Goal: Task Accomplishment & Management: Manage account settings

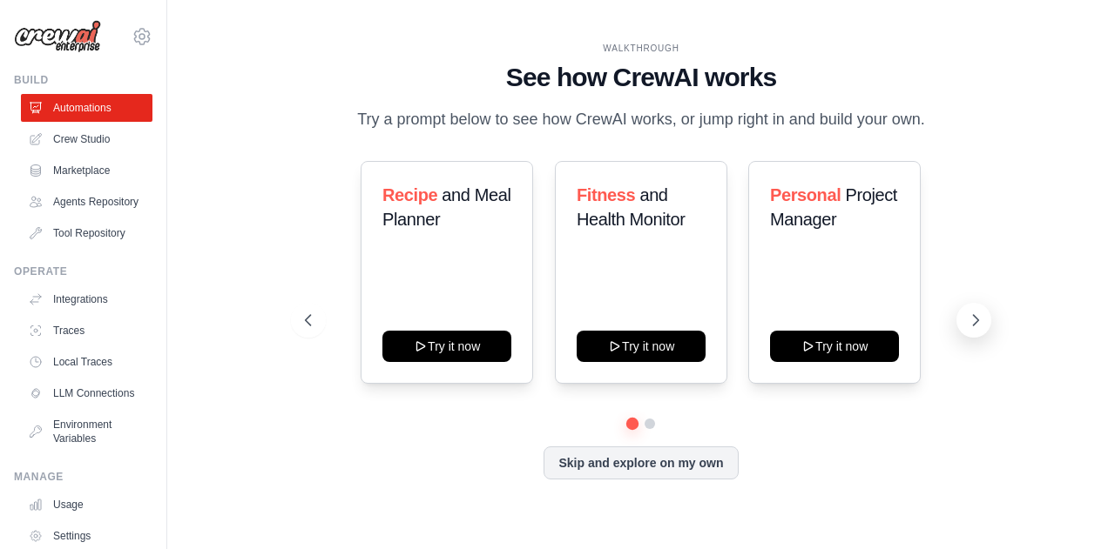
click at [977, 317] on icon at bounding box center [975, 320] width 17 height 17
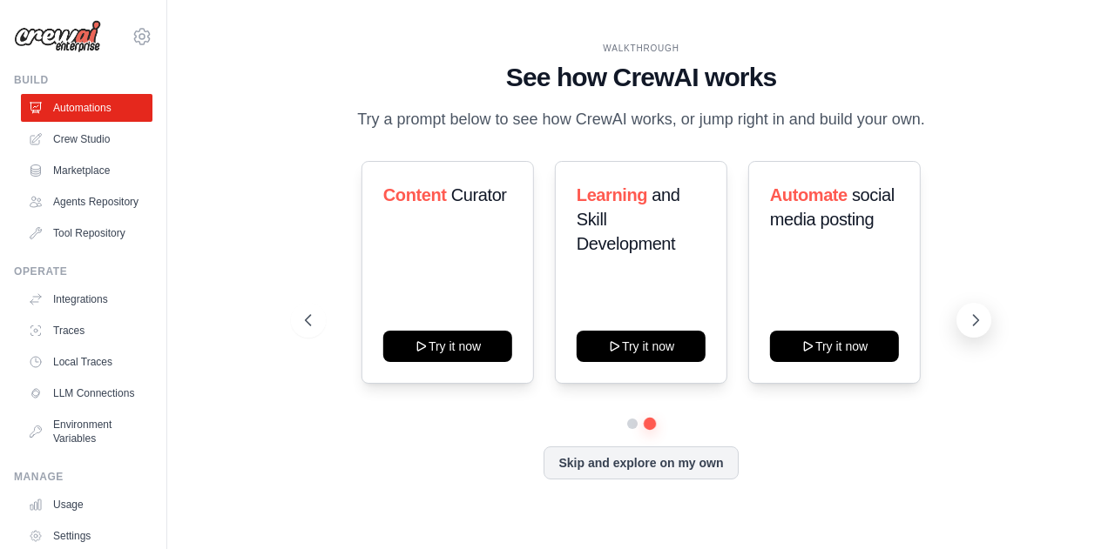
click at [977, 317] on icon at bounding box center [975, 320] width 17 height 17
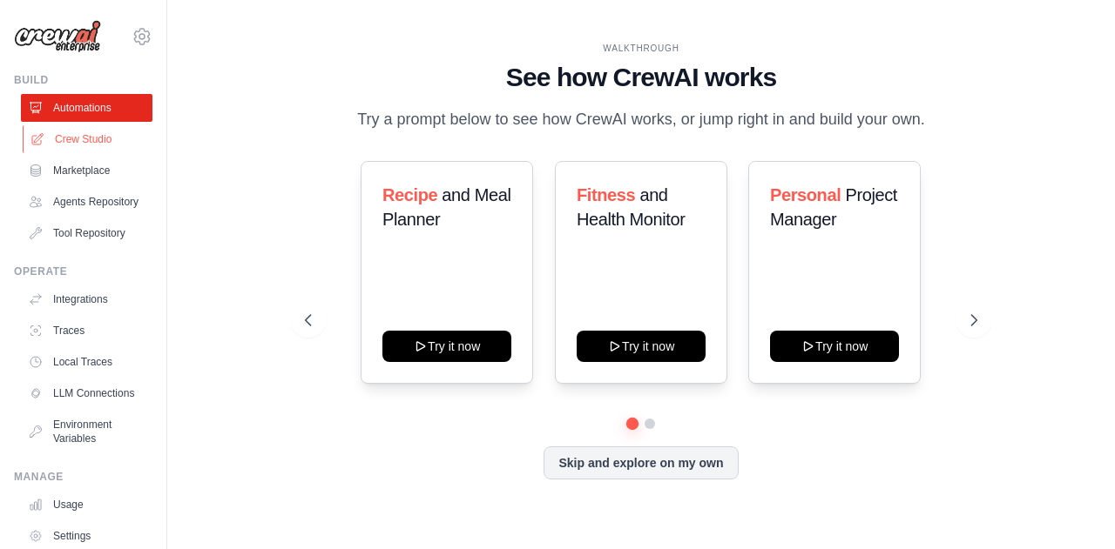
click at [91, 140] on link "Crew Studio" at bounding box center [88, 139] width 131 height 28
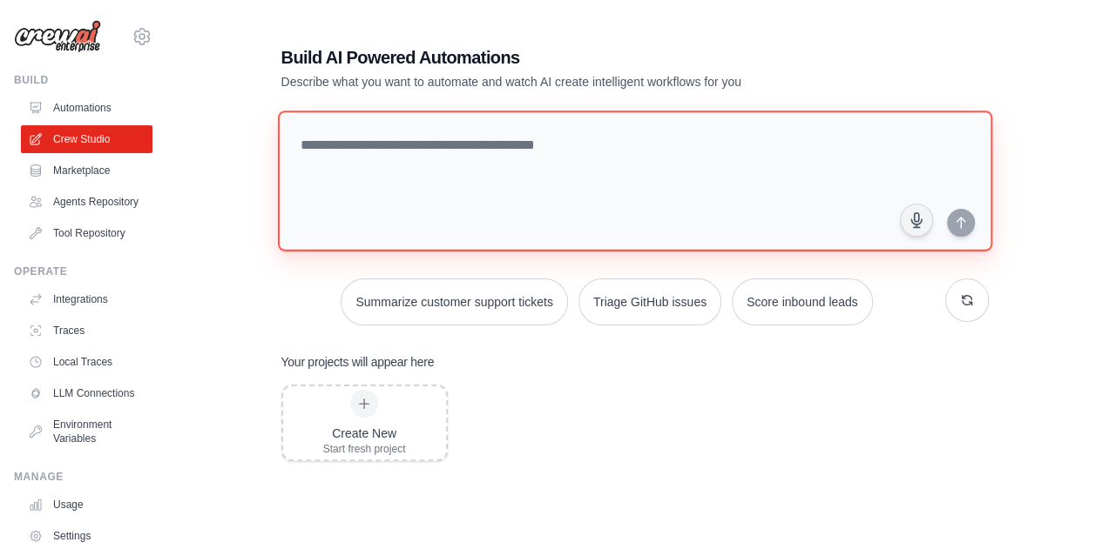
click at [427, 162] on textarea at bounding box center [634, 181] width 714 height 141
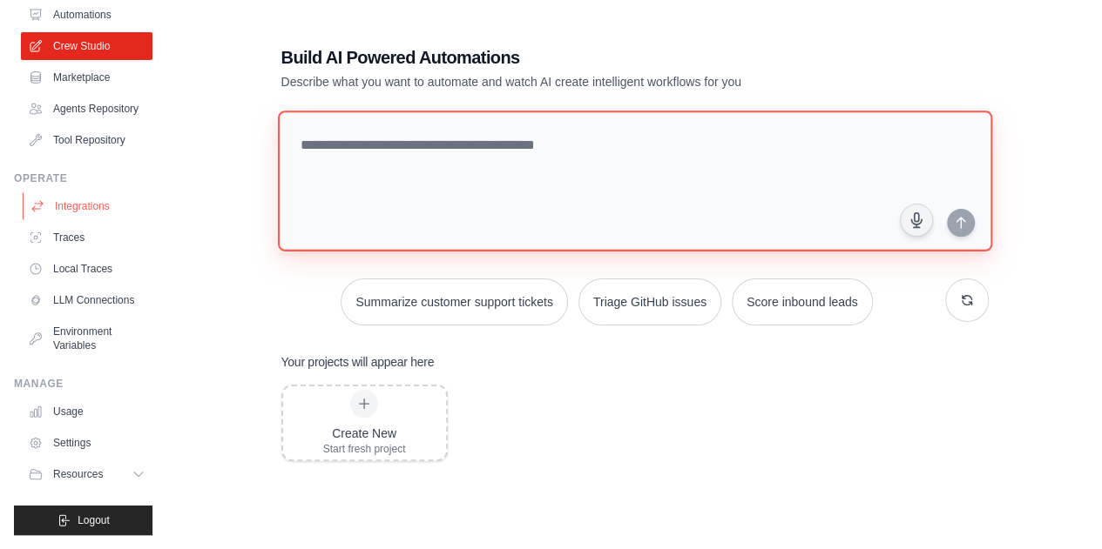
scroll to position [158, 0]
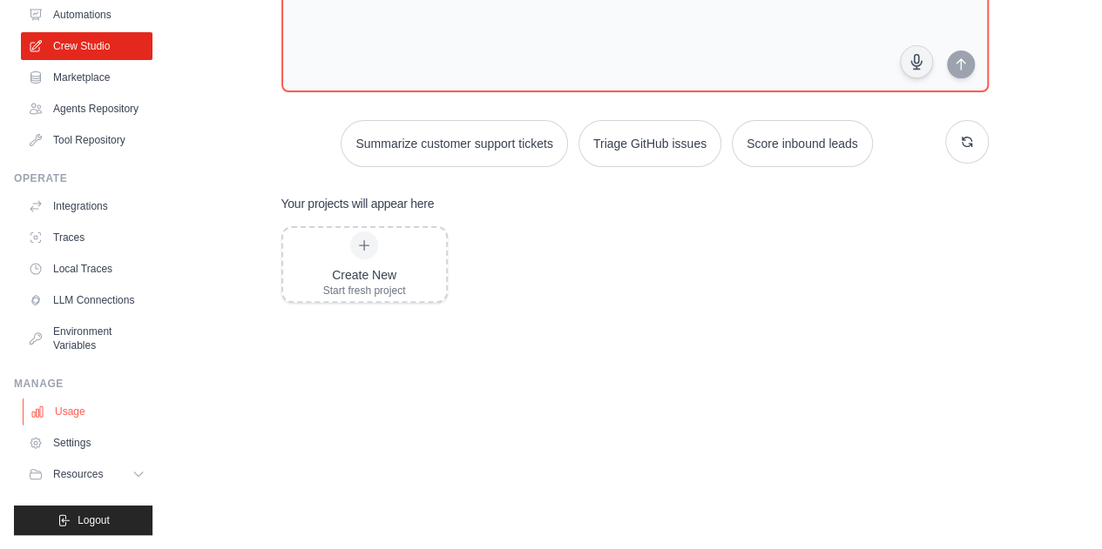
click at [68, 408] on link "Usage" at bounding box center [88, 412] width 131 height 28
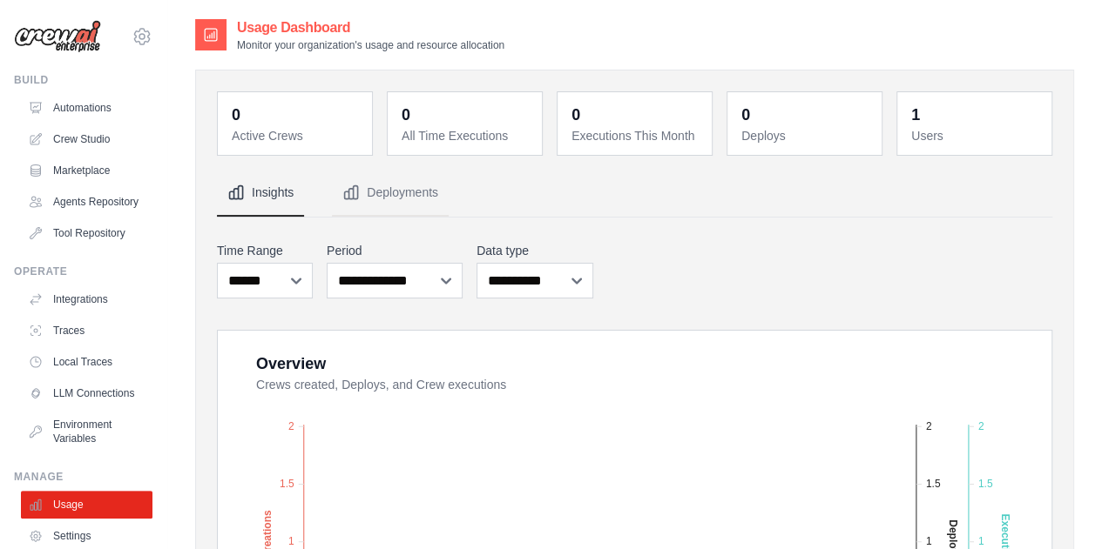
click at [907, 126] on div "1 Users" at bounding box center [973, 124] width 133 height 42
click at [925, 129] on dt "Users" at bounding box center [976, 135] width 130 height 17
click at [71, 169] on link "Marketplace" at bounding box center [88, 171] width 131 height 28
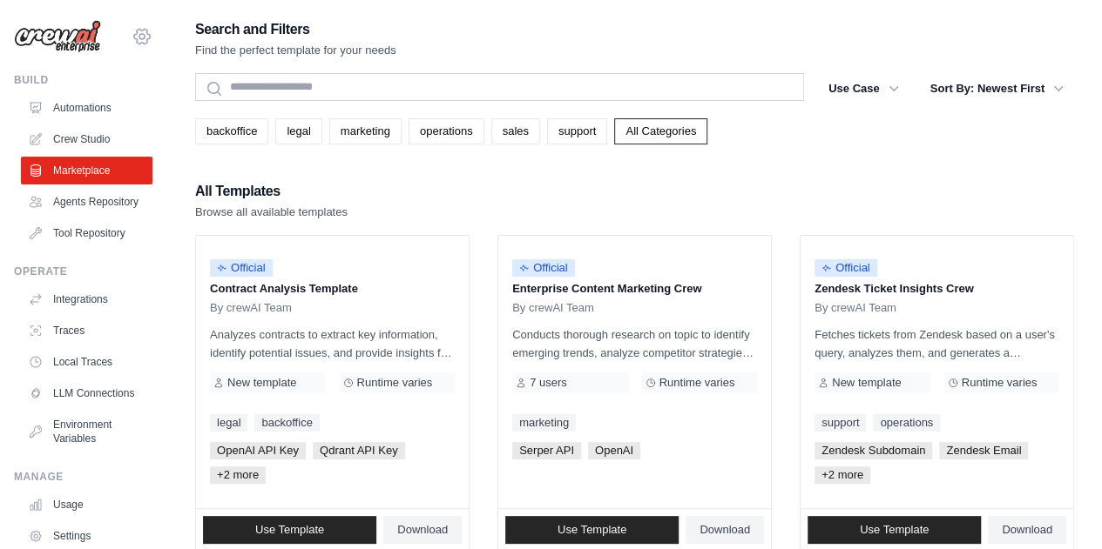
click at [136, 39] on icon at bounding box center [142, 36] width 16 height 15
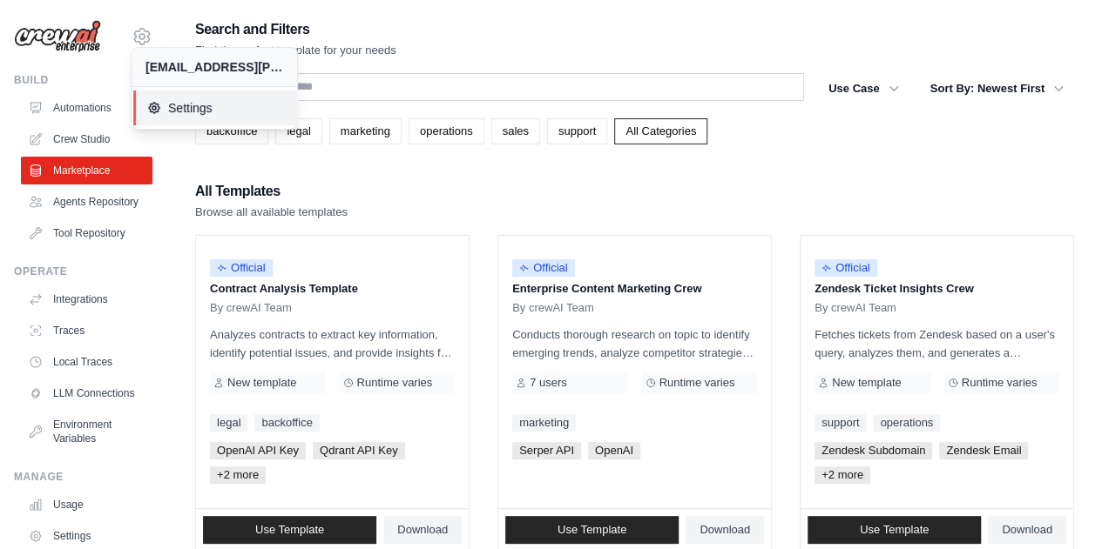
click at [164, 115] on span "Settings" at bounding box center [216, 107] width 138 height 17
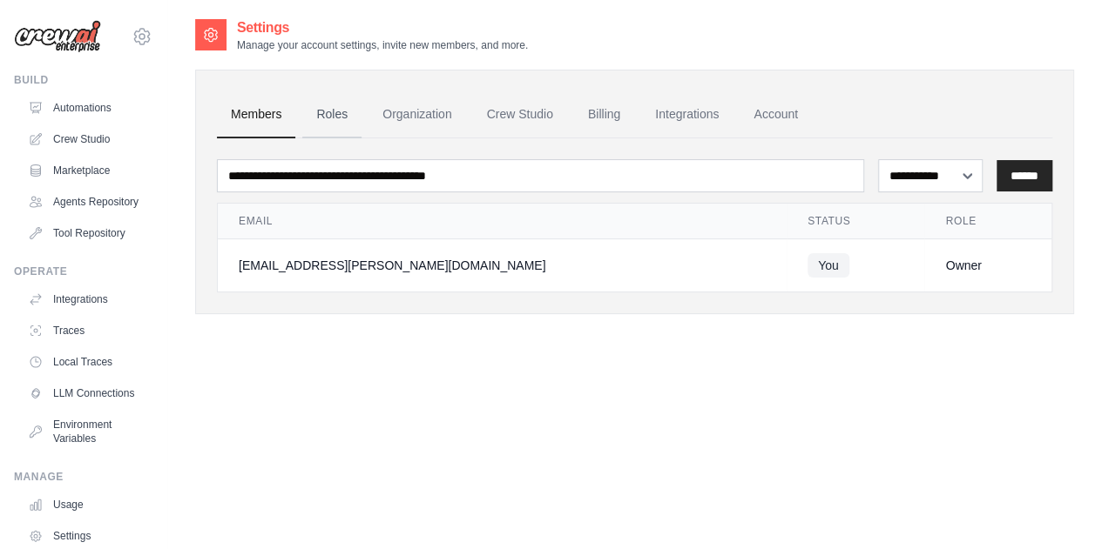
click at [347, 109] on link "Roles" at bounding box center [331, 114] width 59 height 47
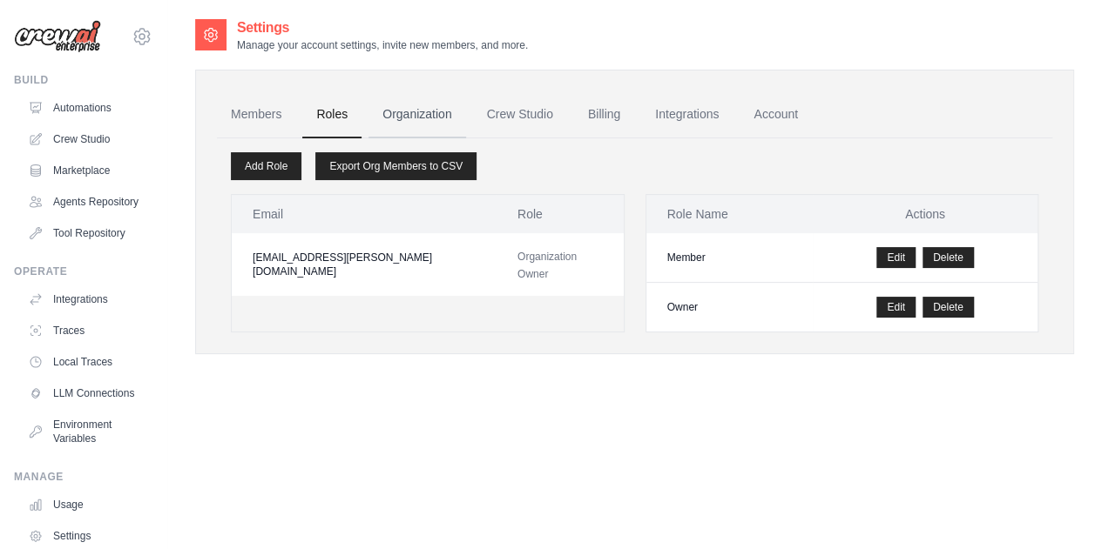
click at [425, 106] on link "Organization" at bounding box center [416, 114] width 97 height 47
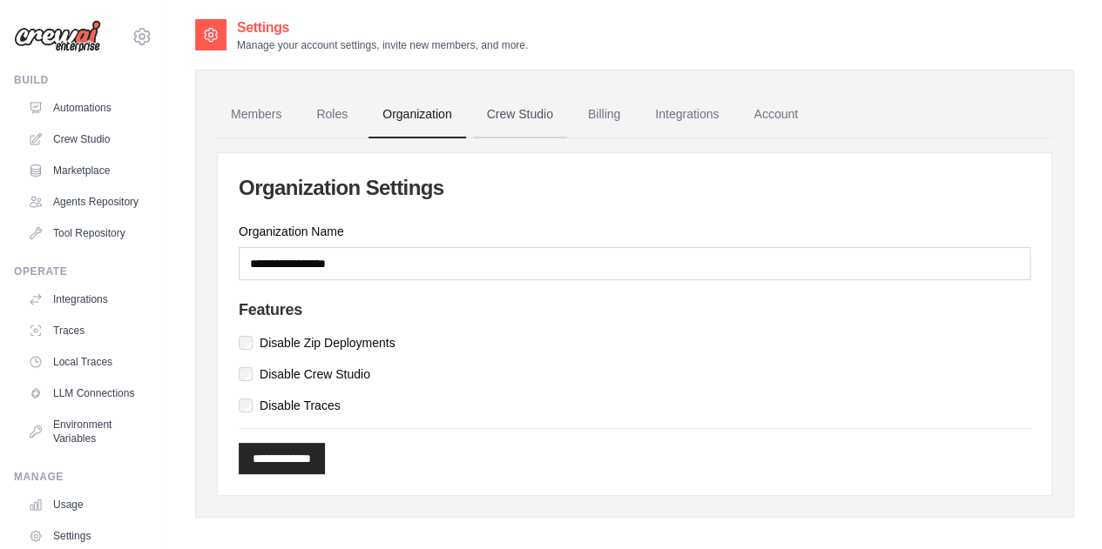
click at [527, 126] on link "Crew Studio" at bounding box center [520, 114] width 94 height 47
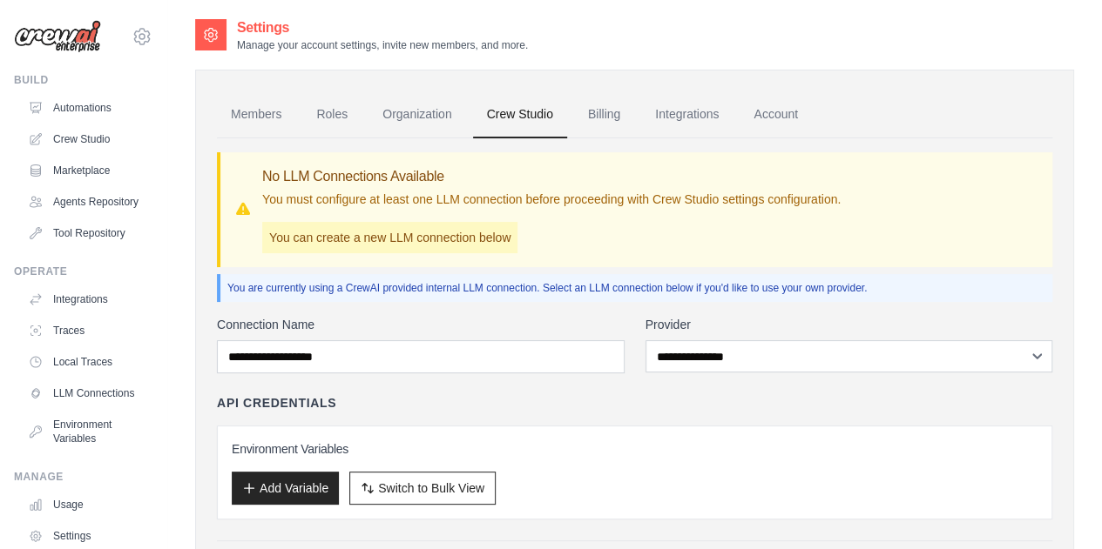
scroll to position [104, 0]
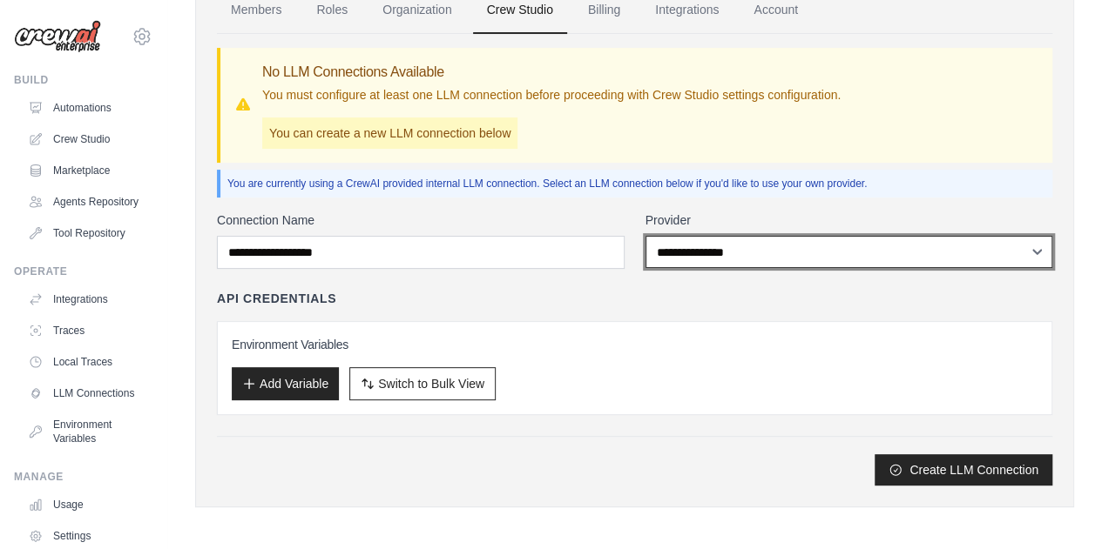
click at [736, 253] on select "**********" at bounding box center [849, 252] width 408 height 32
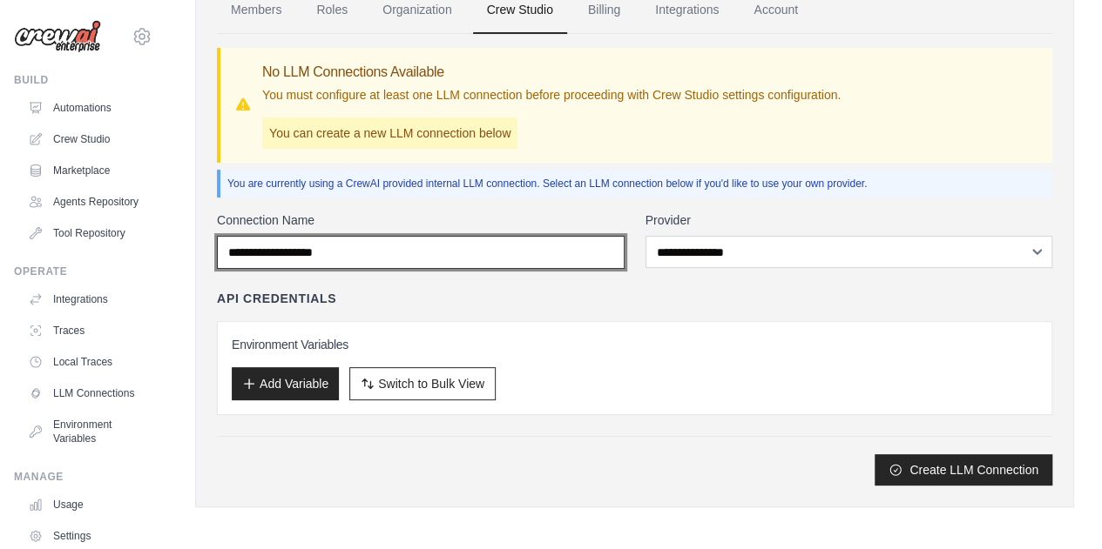
click at [449, 259] on input "Connection Name" at bounding box center [421, 252] width 408 height 33
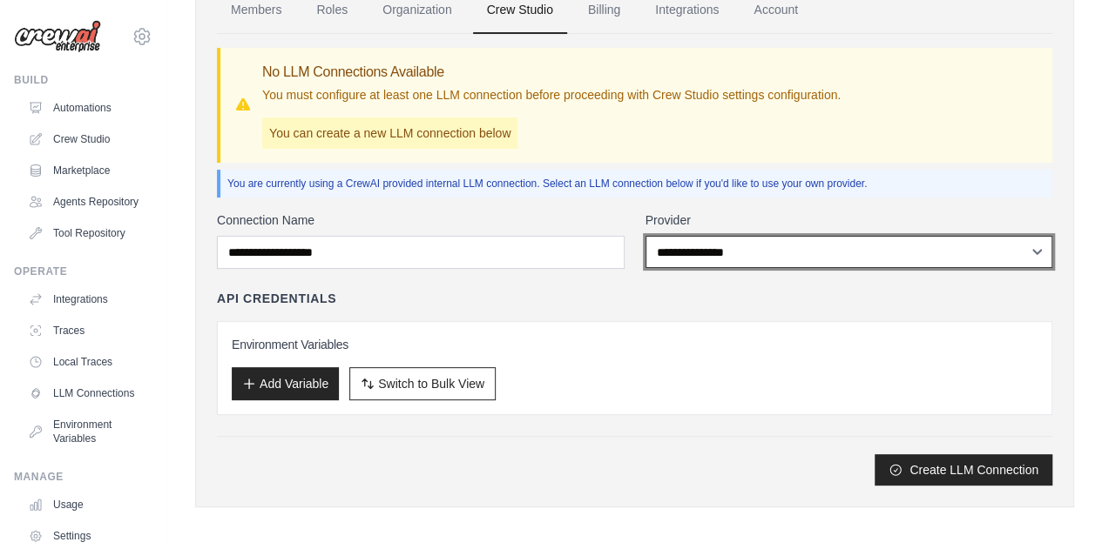
click at [683, 246] on select "**********" at bounding box center [849, 252] width 408 height 32
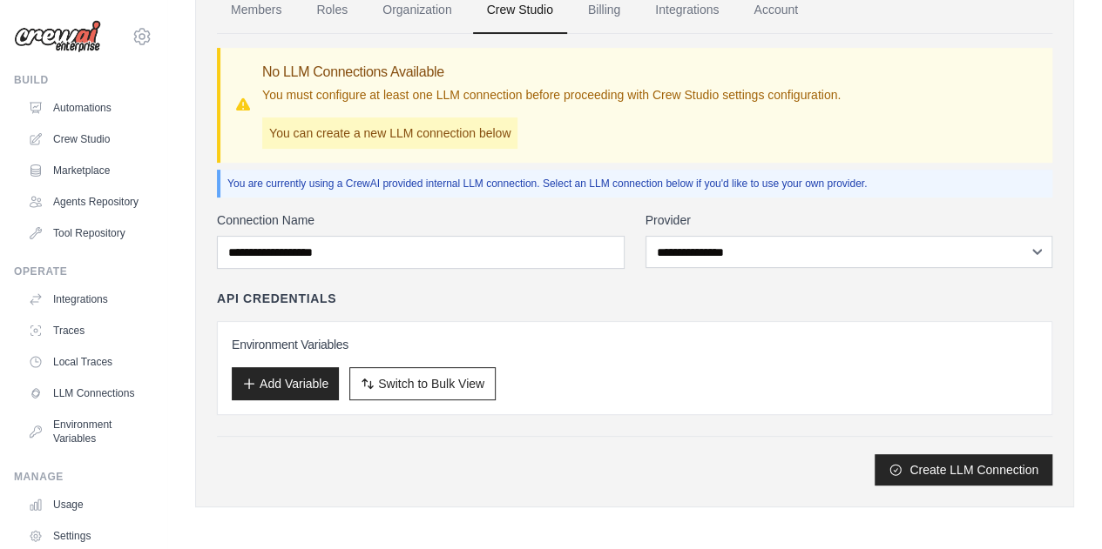
click at [556, 305] on div "API Credentials" at bounding box center [634, 298] width 835 height 17
click at [454, 374] on span "Switch to Bulk View" at bounding box center [431, 382] width 106 height 17
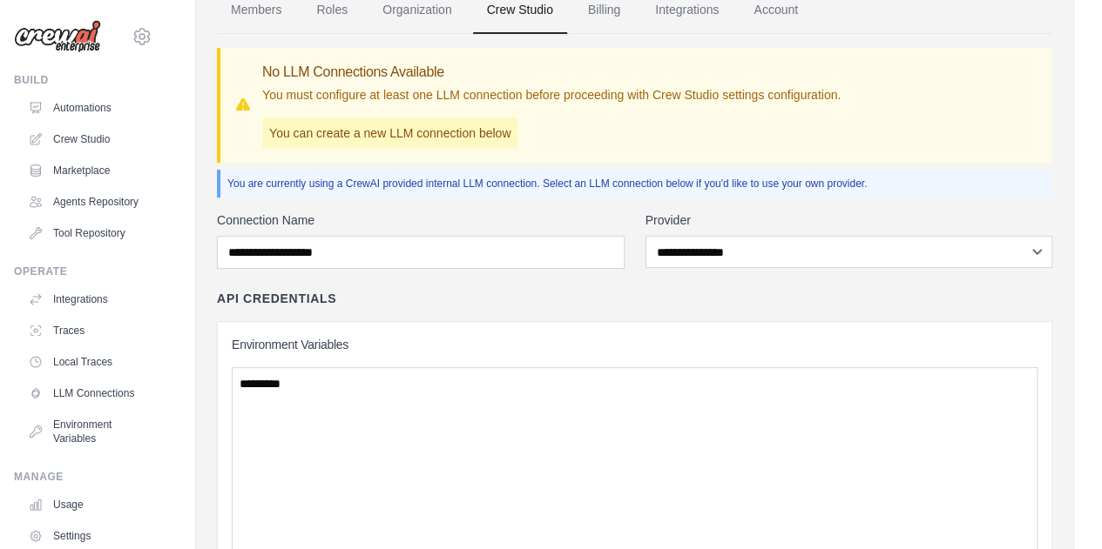
scroll to position [314, 0]
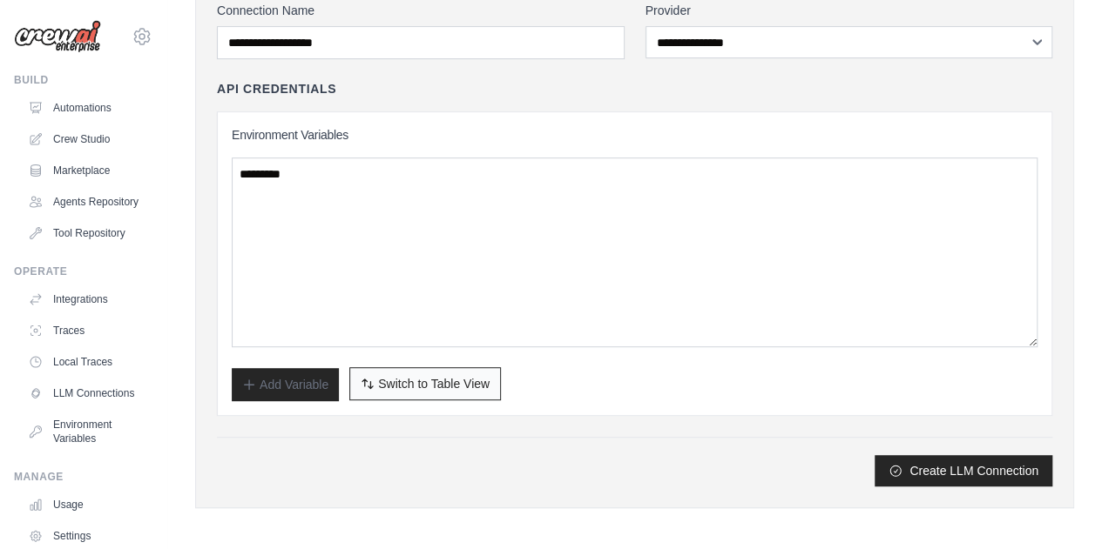
click at [413, 387] on span "Switch to Table View" at bounding box center [433, 383] width 111 height 17
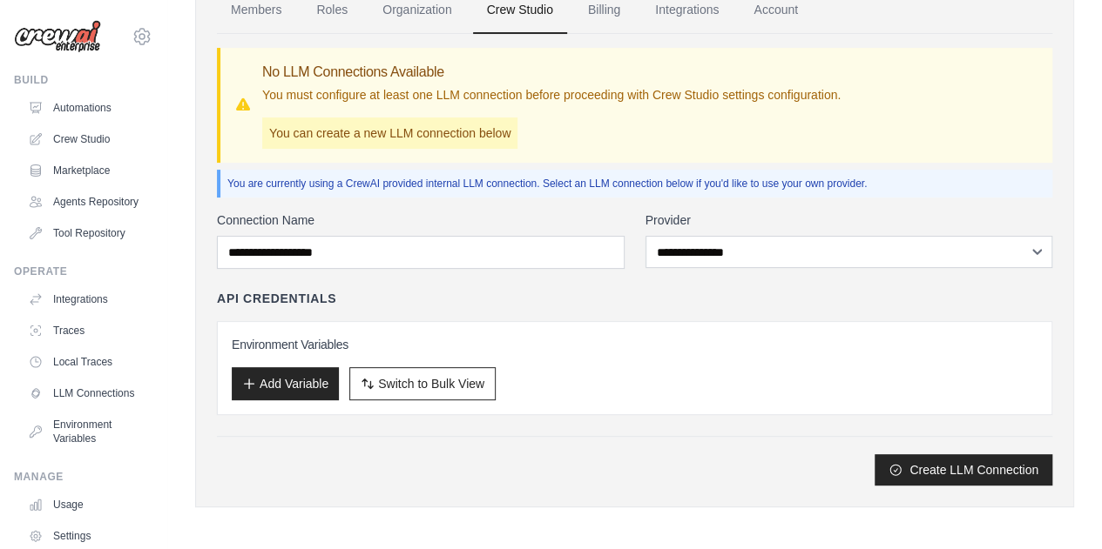
scroll to position [0, 0]
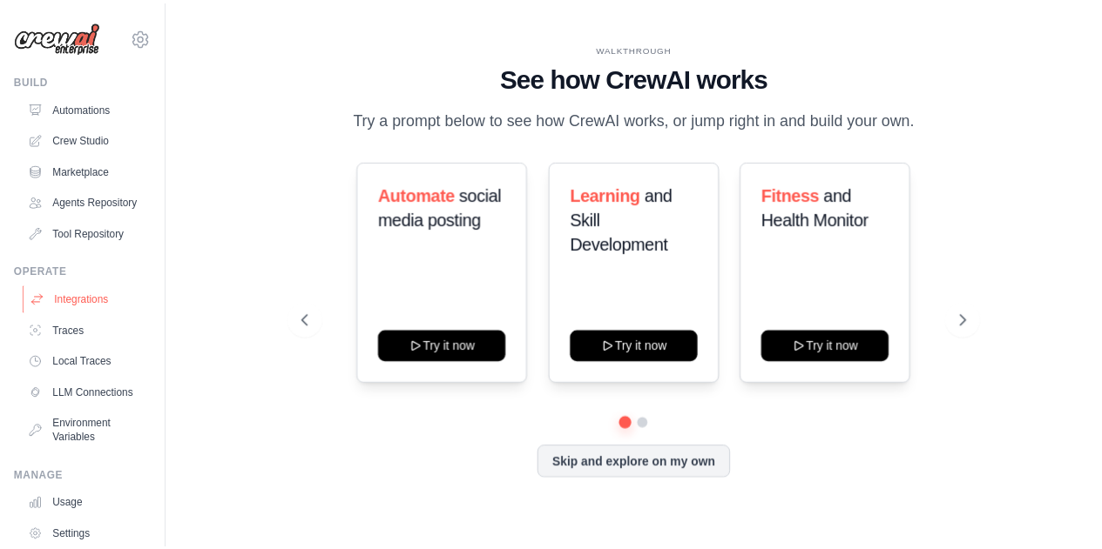
scroll to position [120, 0]
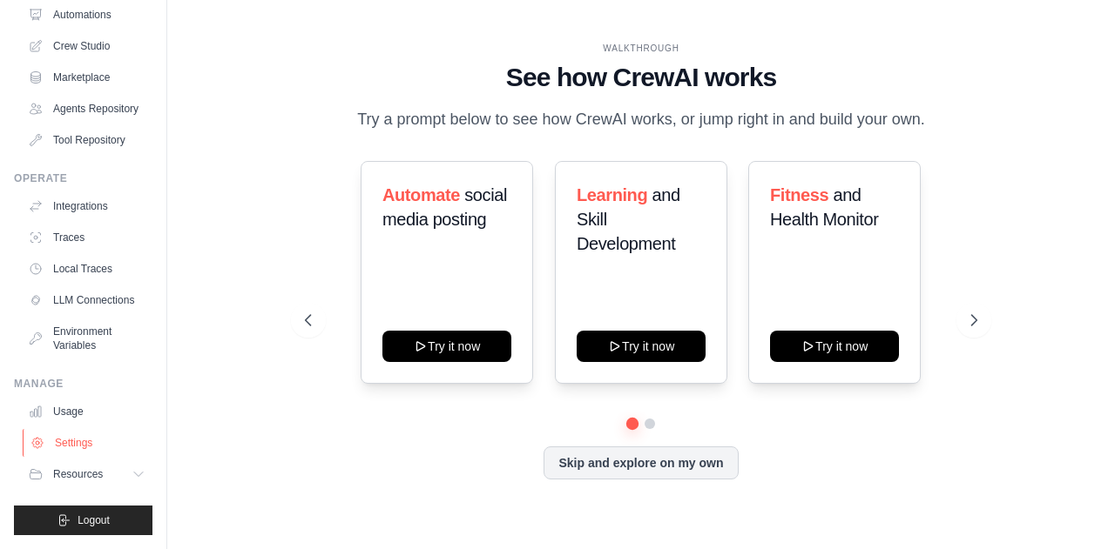
click at [87, 449] on link "Settings" at bounding box center [88, 443] width 131 height 28
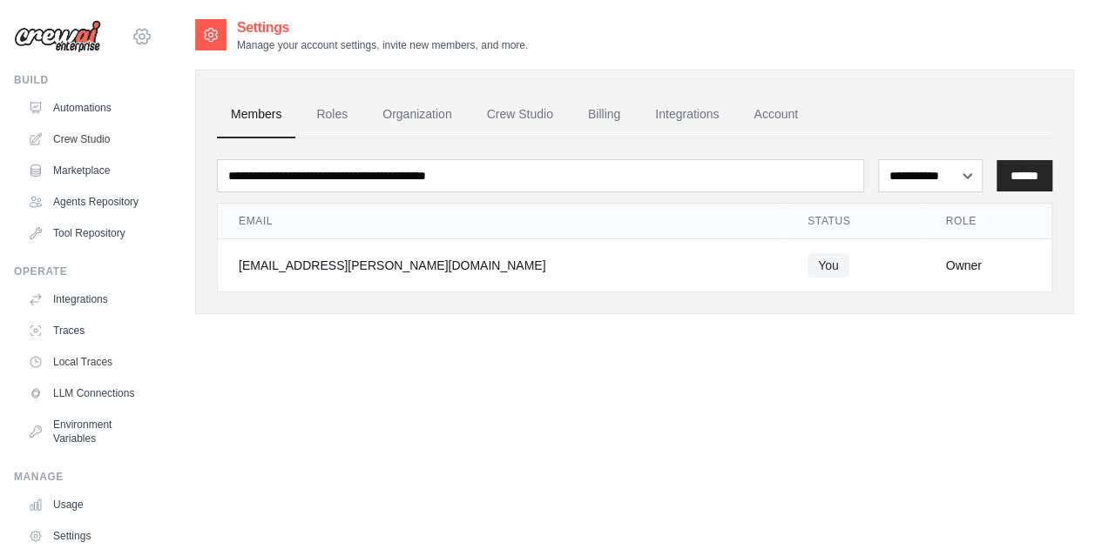
click at [139, 34] on icon at bounding box center [141, 36] width 5 height 5
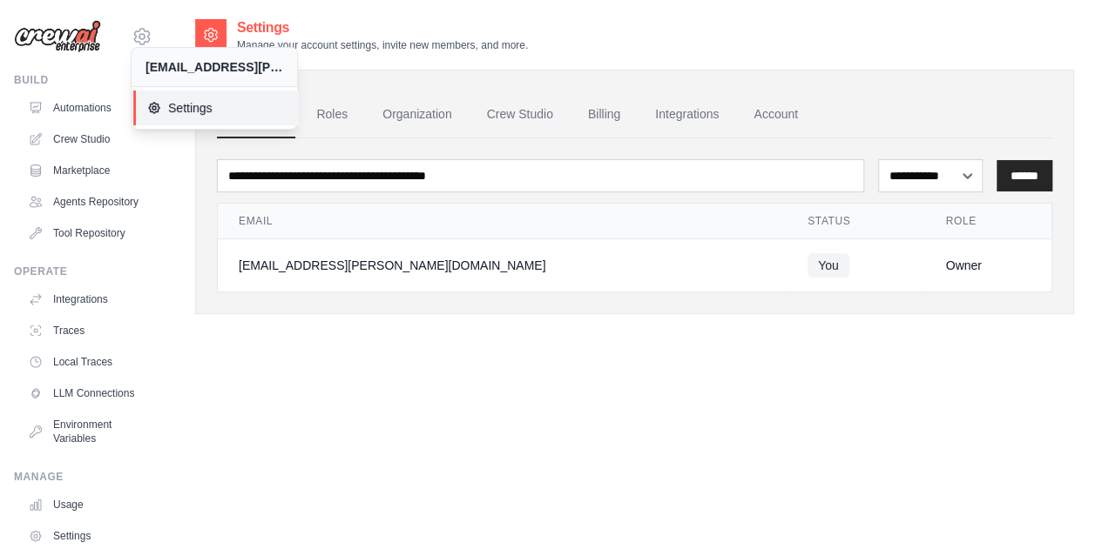
click at [207, 104] on span "Settings" at bounding box center [216, 107] width 138 height 17
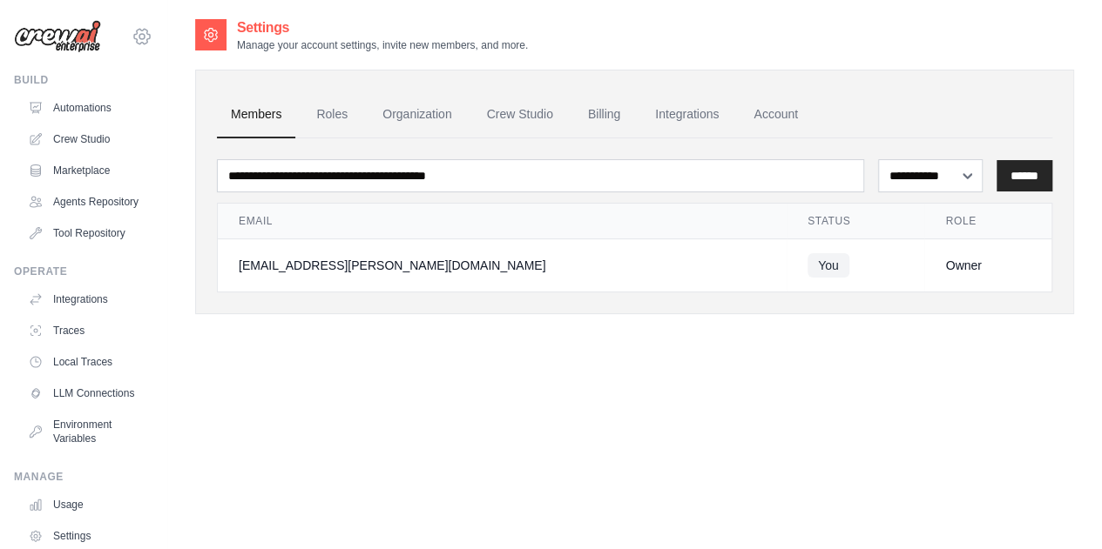
click at [134, 35] on icon at bounding box center [141, 36] width 21 height 21
click at [190, 59] on div "[EMAIL_ADDRESS][PERSON_NAME][DOMAIN_NAME]" at bounding box center [214, 66] width 138 height 17
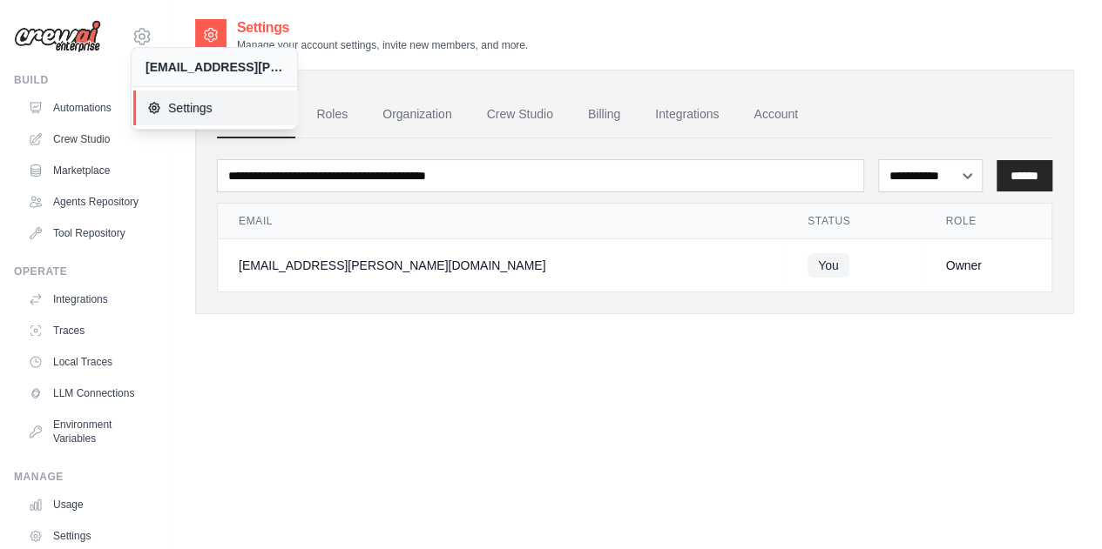
click at [188, 104] on span "Settings" at bounding box center [216, 107] width 138 height 17
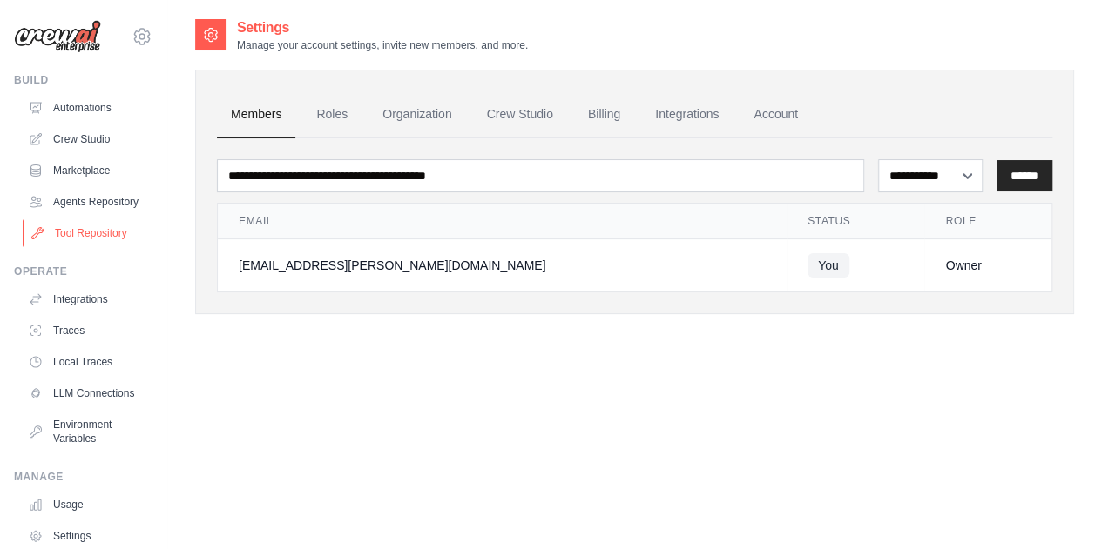
scroll to position [120, 0]
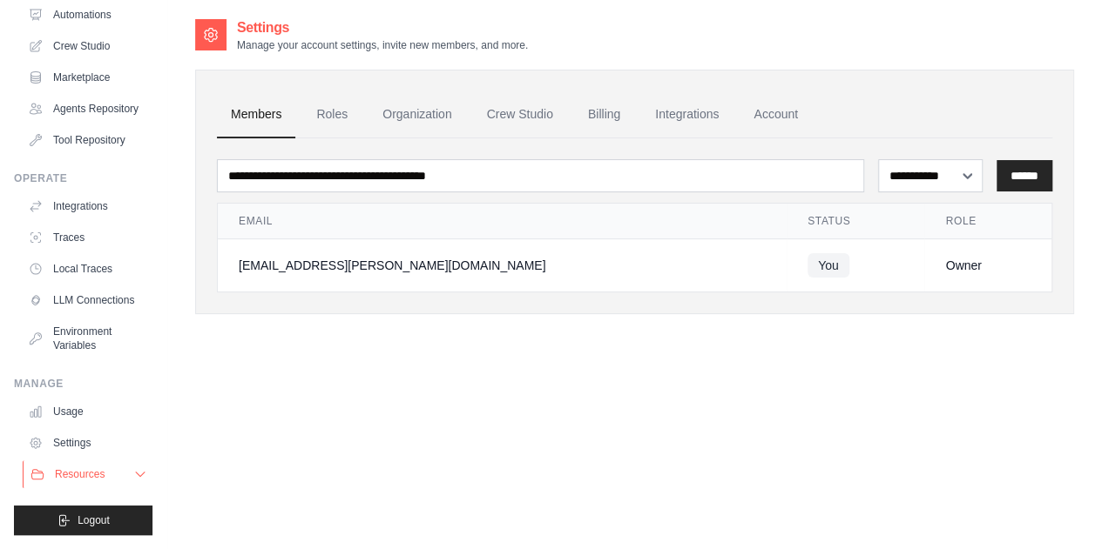
click at [111, 478] on button "Resources" at bounding box center [88, 475] width 131 height 28
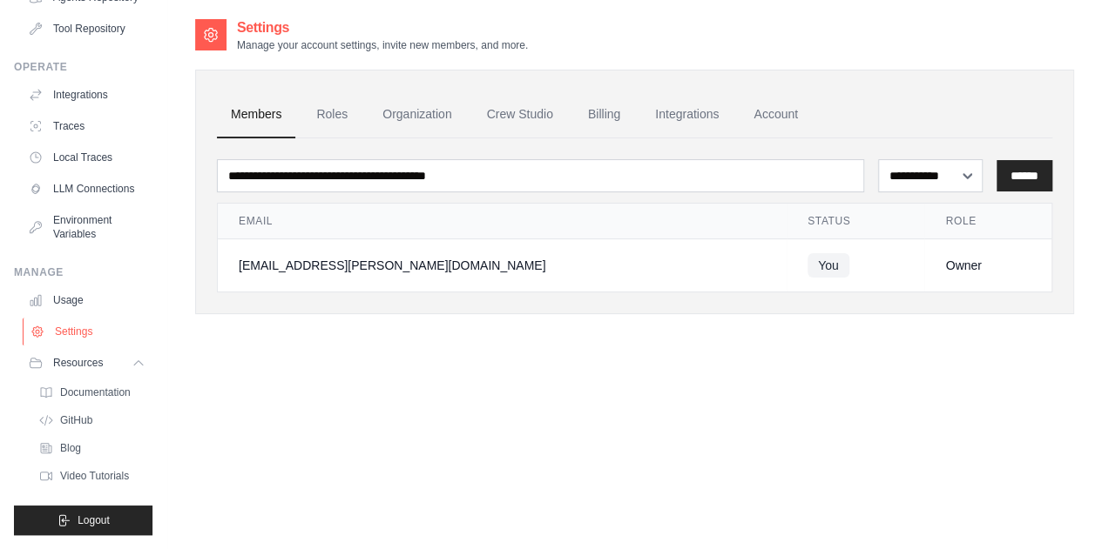
scroll to position [0, 0]
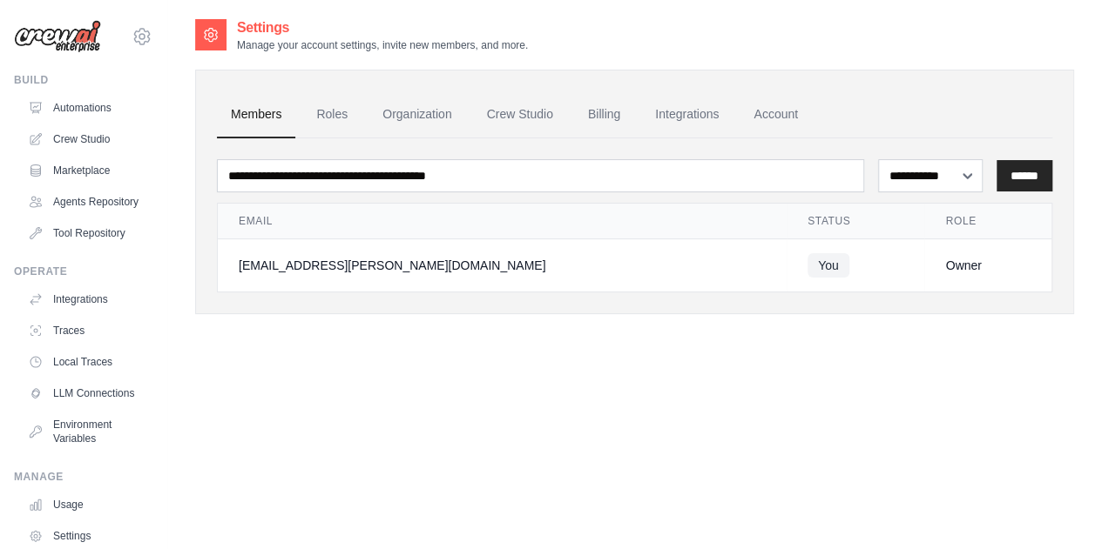
click at [37, 77] on div "Build" at bounding box center [83, 80] width 138 height 14
click at [73, 34] on img at bounding box center [57, 36] width 87 height 33
click at [139, 35] on icon at bounding box center [141, 36] width 5 height 5
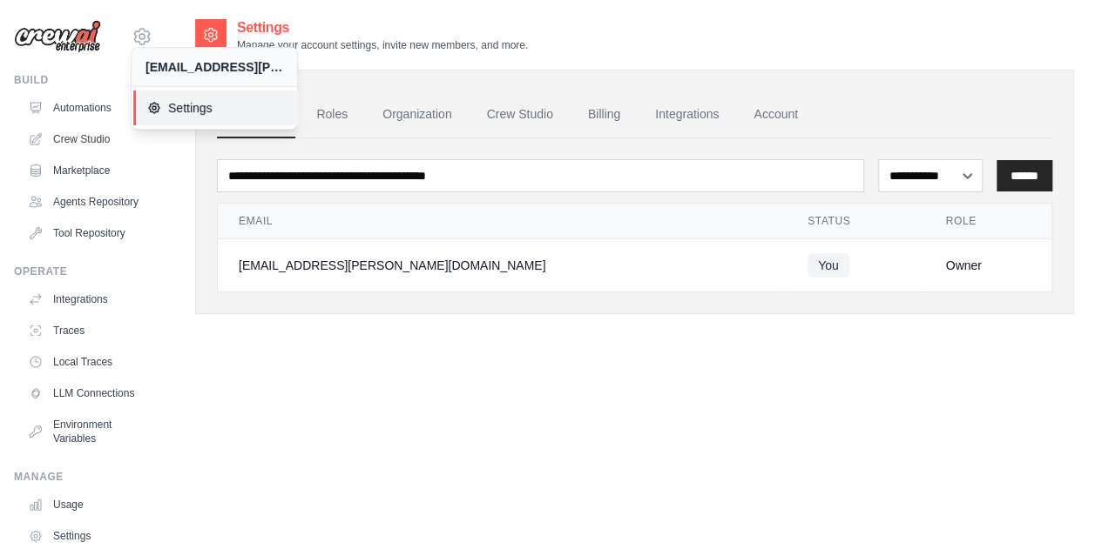
click at [192, 106] on span "Settings" at bounding box center [216, 107] width 138 height 17
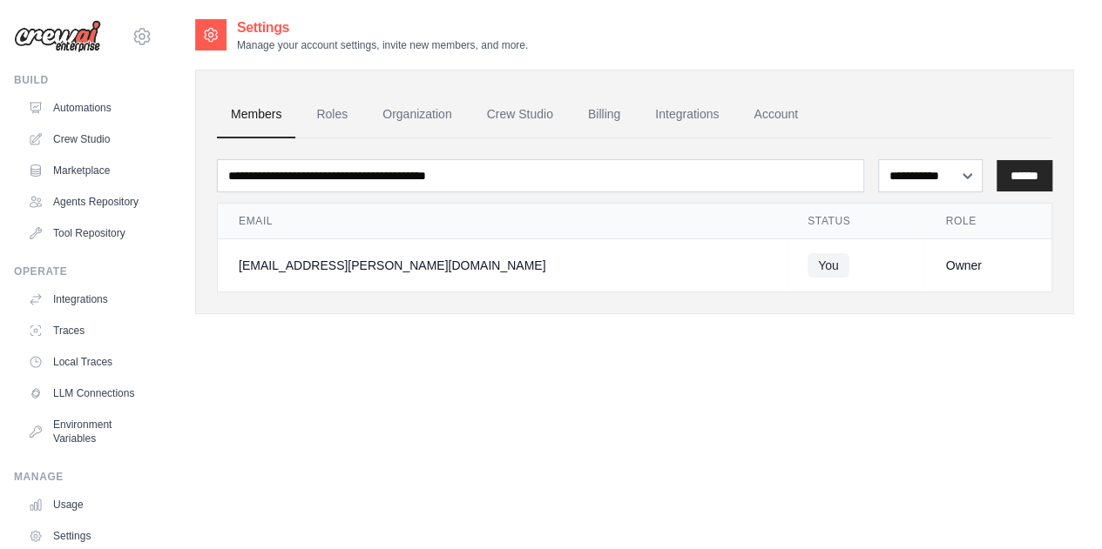
click at [807, 266] on span "You" at bounding box center [828, 265] width 42 height 24
click at [925, 177] on select "**********" at bounding box center [930, 175] width 104 height 32
select select "******"
click at [878, 159] on select "**********" at bounding box center [930, 175] width 104 height 32
click at [500, 344] on div "**********" at bounding box center [634, 291] width 879 height 549
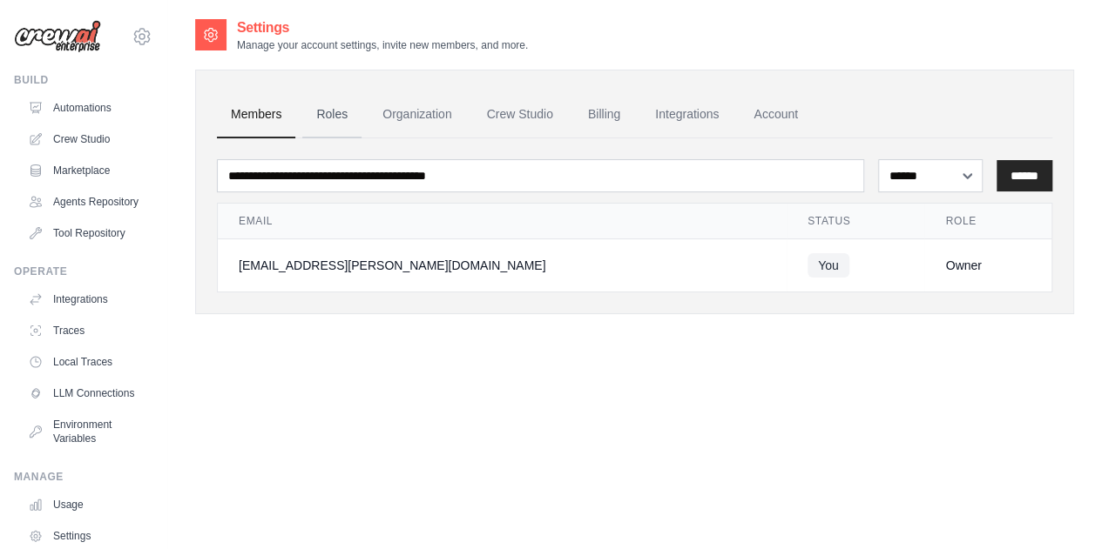
click at [330, 120] on link "Roles" at bounding box center [331, 114] width 59 height 47
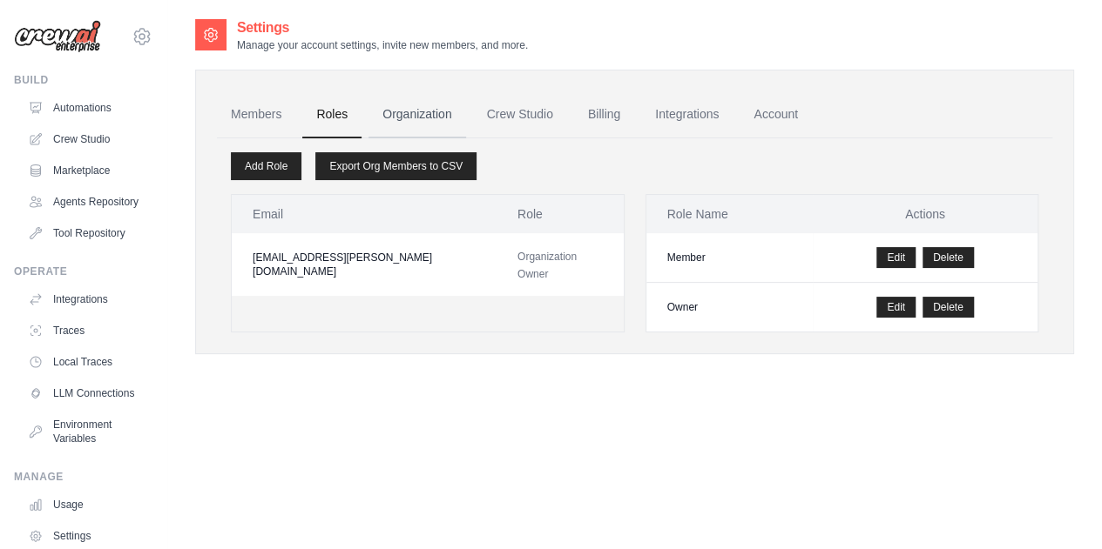
click at [433, 109] on link "Organization" at bounding box center [416, 114] width 97 height 47
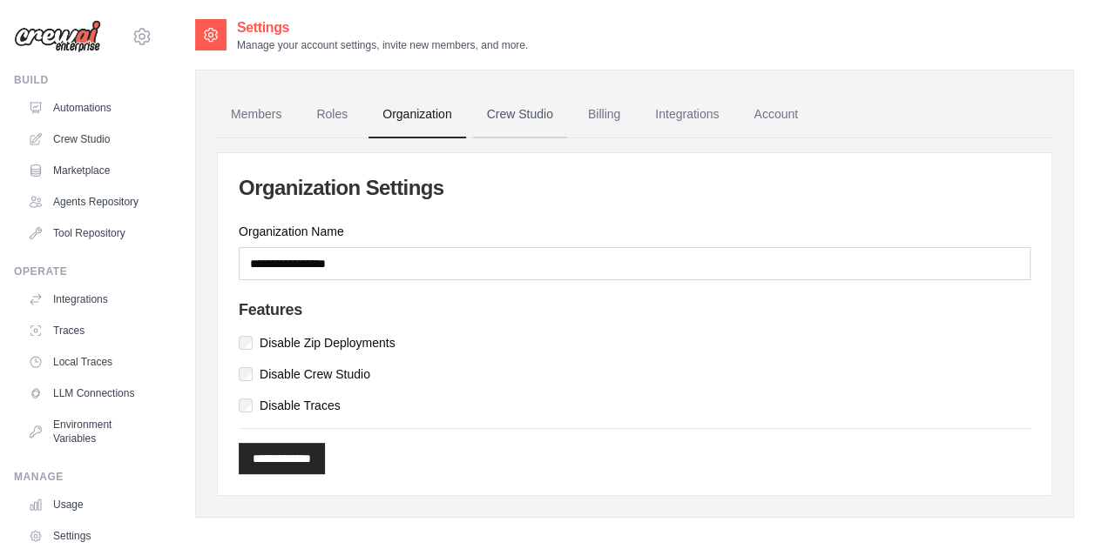
click at [524, 115] on link "Crew Studio" at bounding box center [520, 114] width 94 height 47
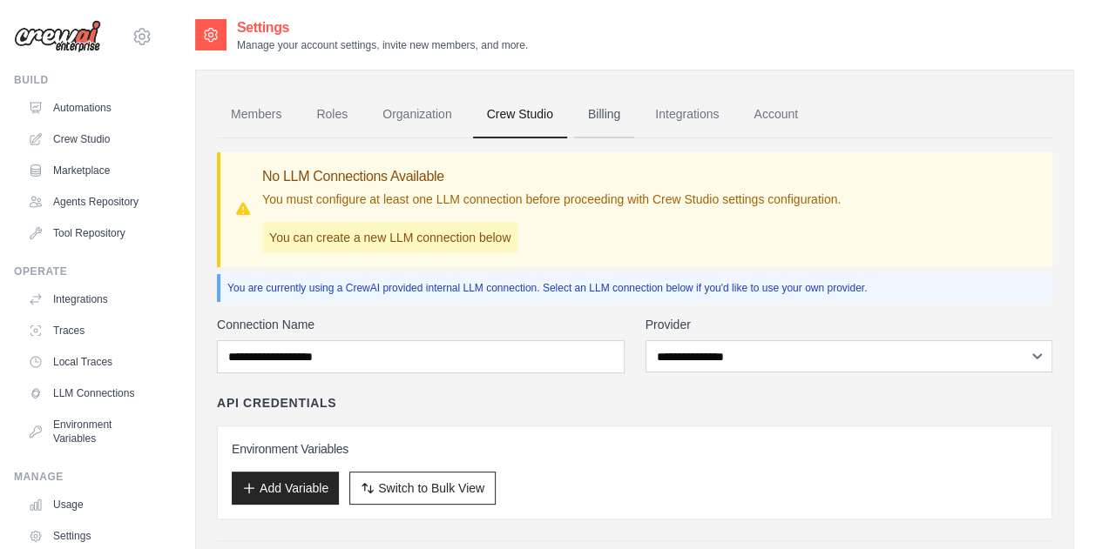
click at [618, 116] on link "Billing" at bounding box center [604, 114] width 60 height 47
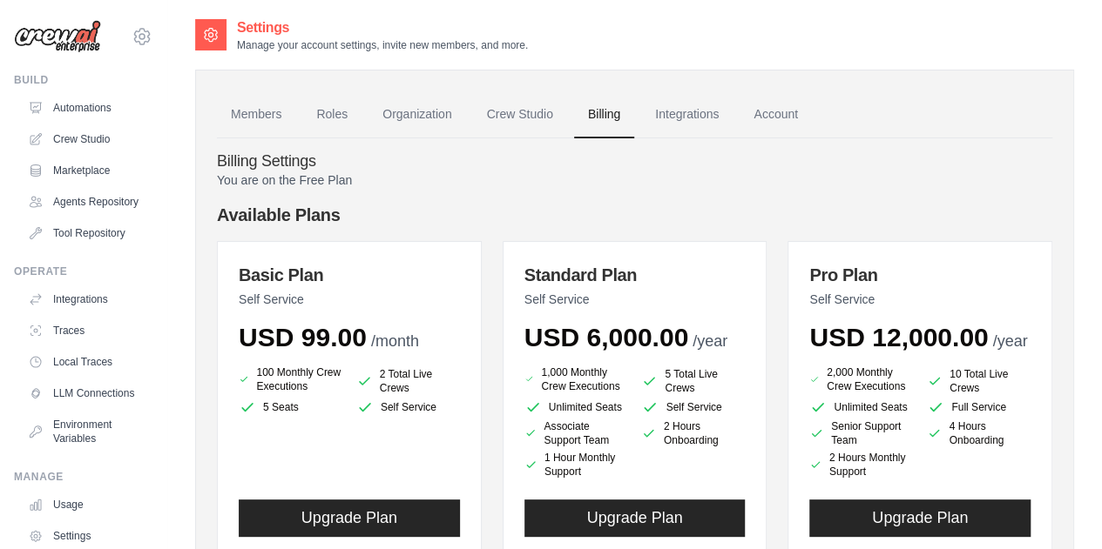
click at [697, 113] on link "Integrations" at bounding box center [686, 114] width 91 height 47
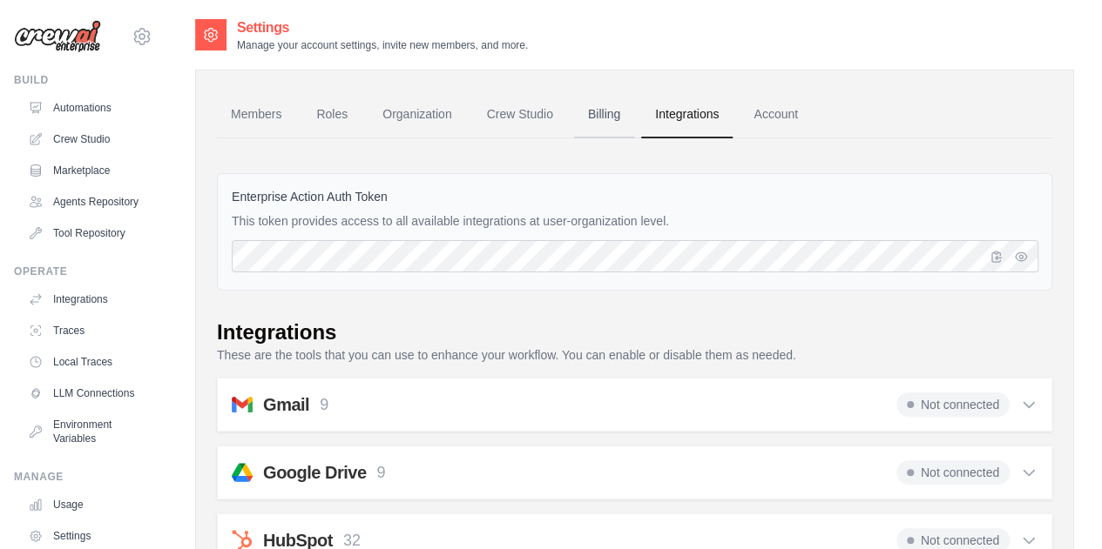
click at [589, 116] on link "Billing" at bounding box center [604, 114] width 60 height 47
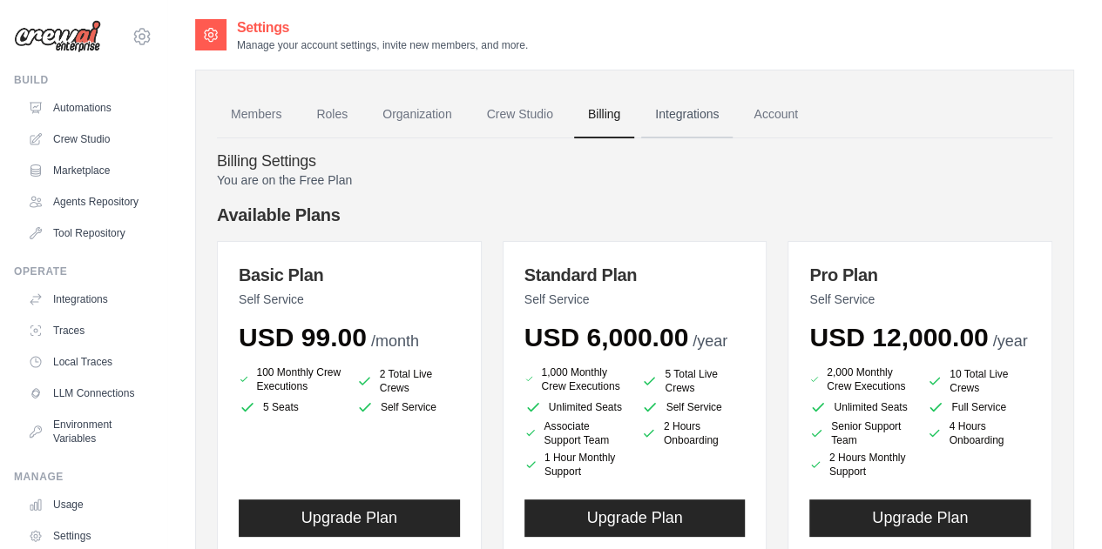
click at [698, 113] on link "Integrations" at bounding box center [686, 114] width 91 height 47
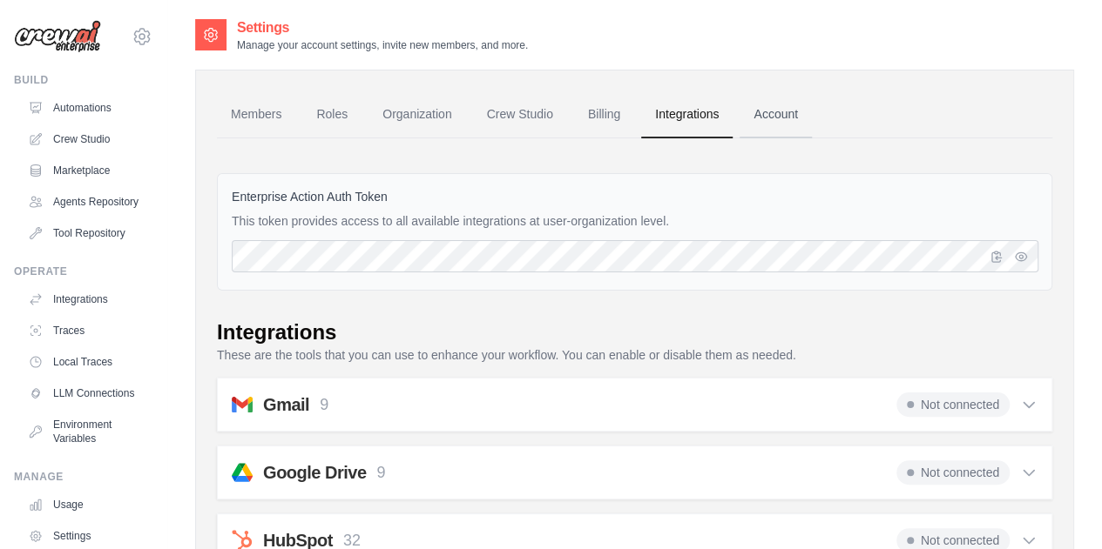
click at [759, 112] on link "Account" at bounding box center [775, 114] width 72 height 47
